Goal: Navigation & Orientation: Find specific page/section

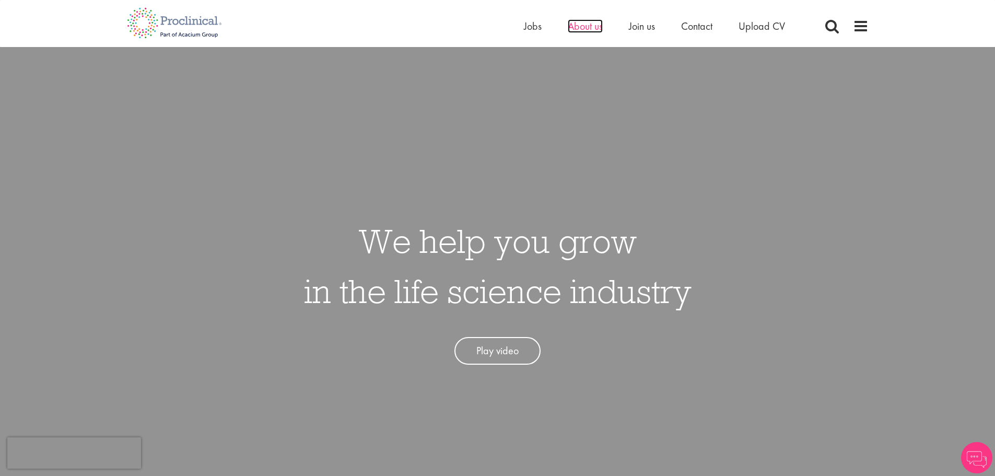
click at [589, 22] on span "About us" at bounding box center [585, 26] width 35 height 14
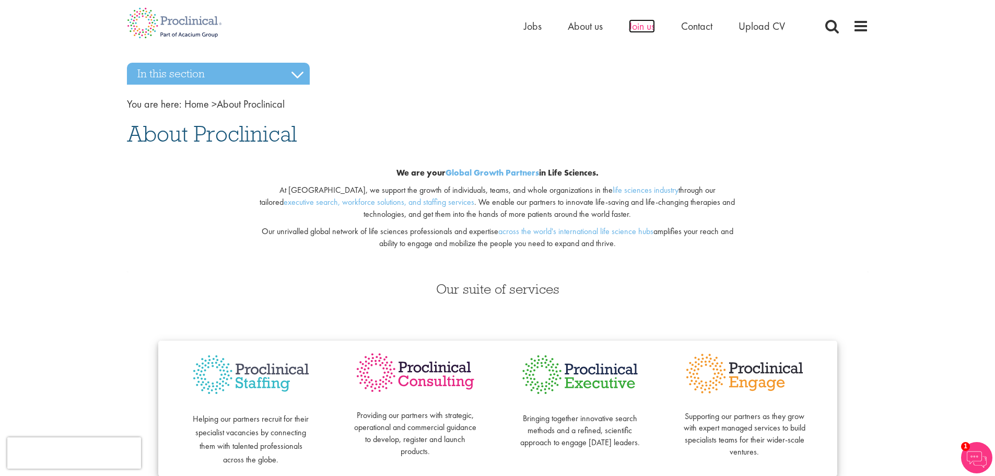
click at [643, 25] on span "Join us" at bounding box center [642, 26] width 26 height 14
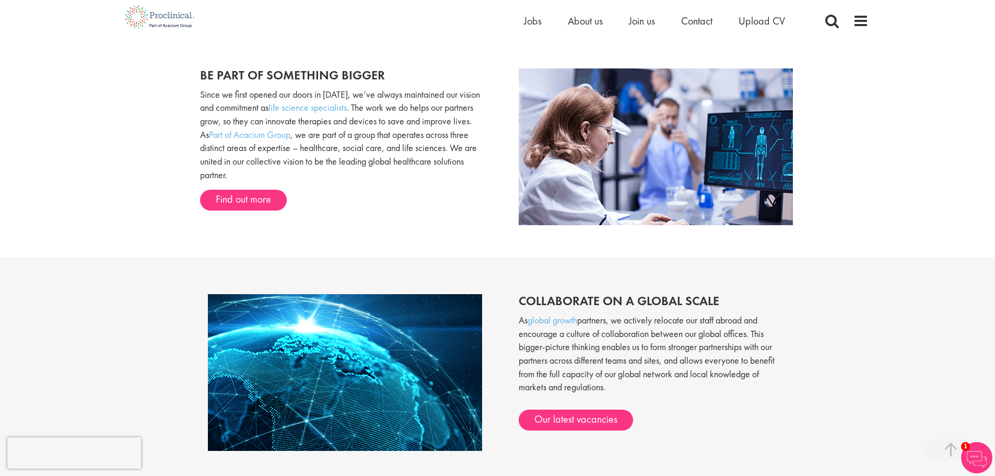
scroll to position [678, 0]
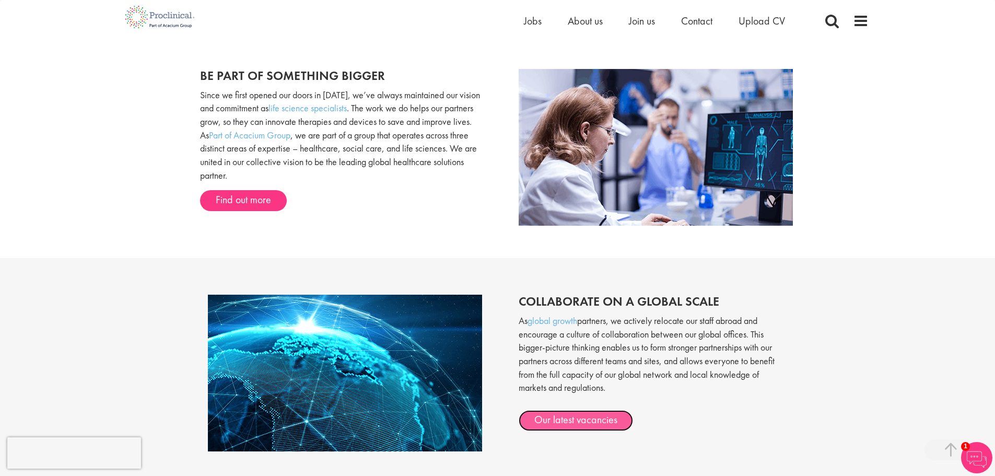
click at [597, 431] on link "Our latest vacancies" at bounding box center [576, 420] width 114 height 21
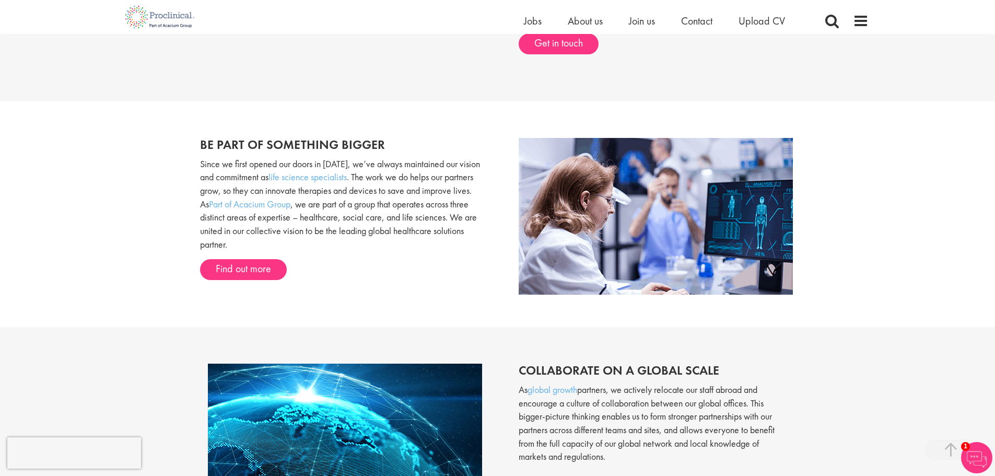
scroll to position [416, 0]
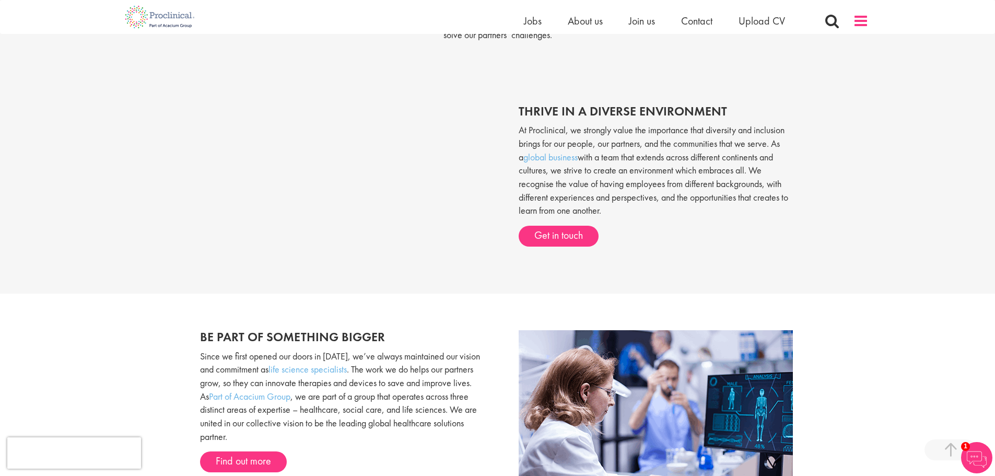
click at [861, 22] on span at bounding box center [861, 21] width 16 height 16
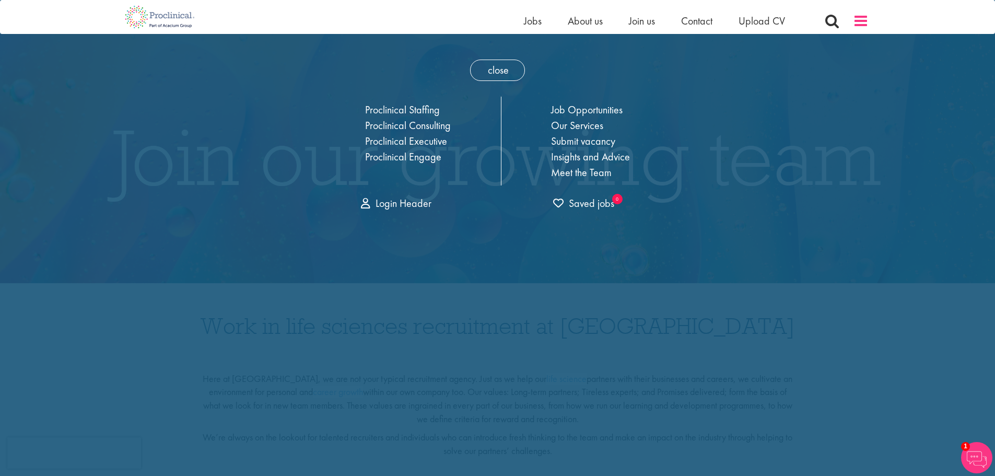
scroll to position [0, 0]
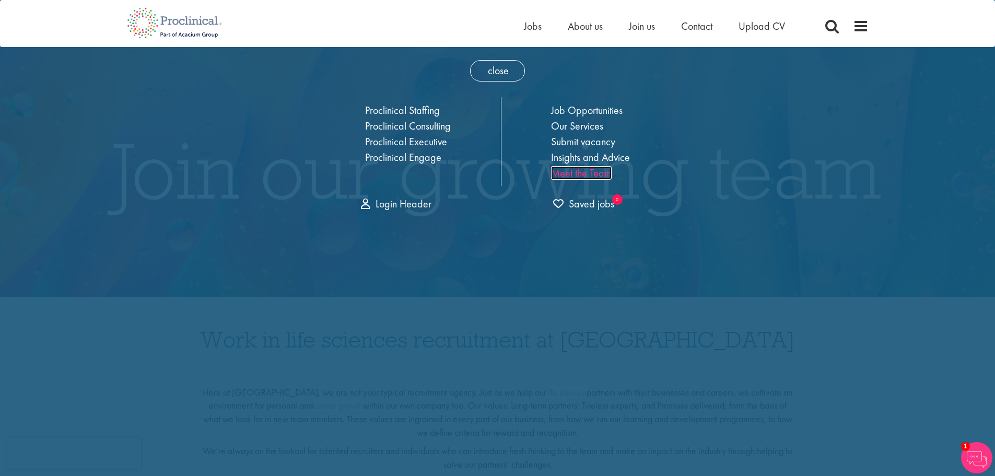
click at [598, 177] on link "Meet the Team" at bounding box center [581, 173] width 61 height 14
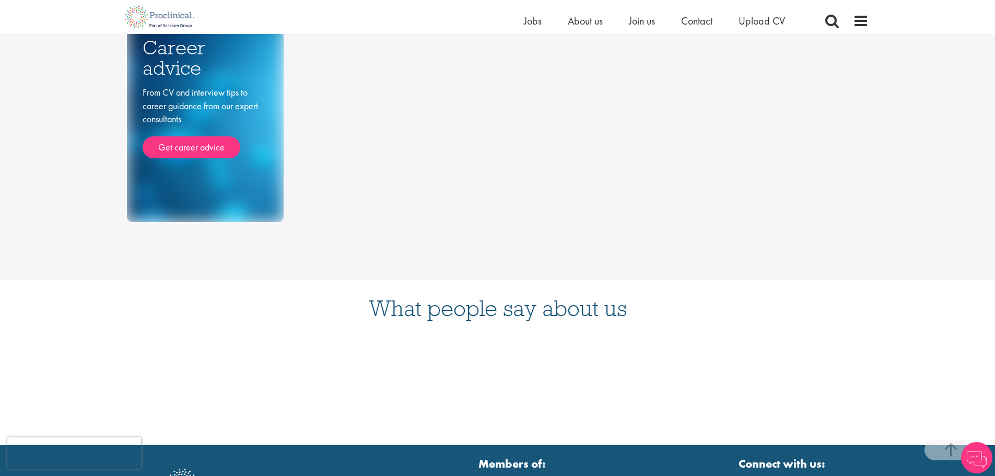
scroll to position [52, 0]
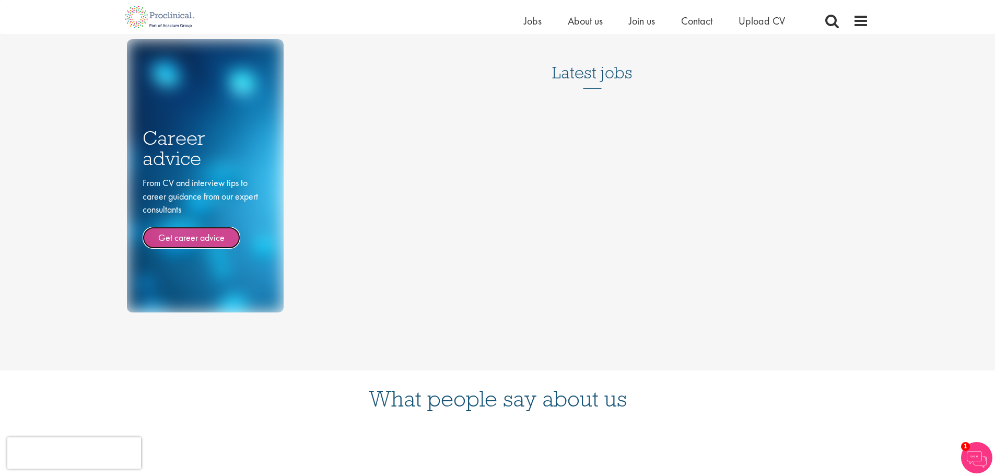
click at [225, 237] on link "Get career advice" at bounding box center [192, 238] width 98 height 22
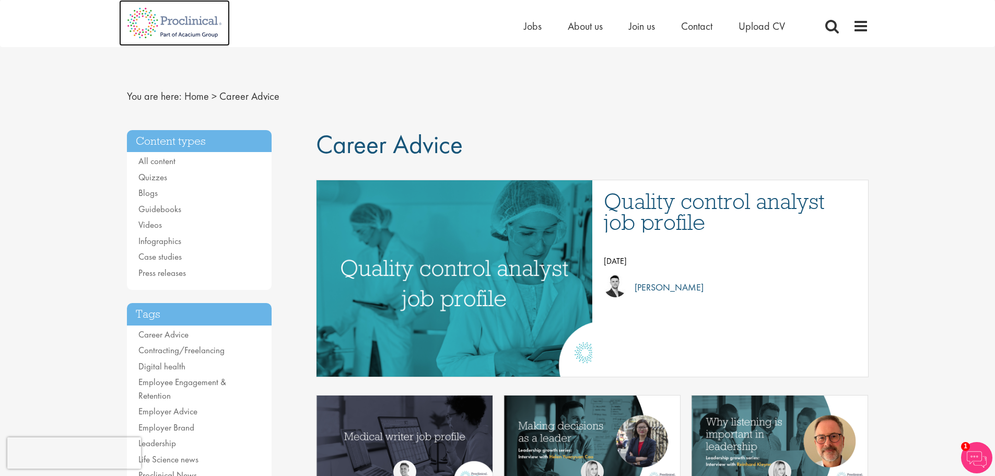
click at [203, 16] on img at bounding box center [174, 23] width 111 height 46
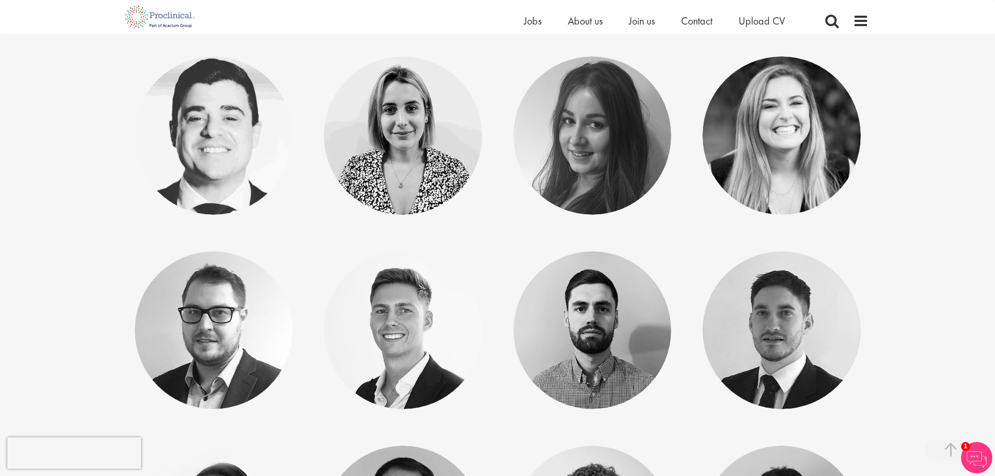
scroll to position [4859, 0]
